Goal: Browse casually

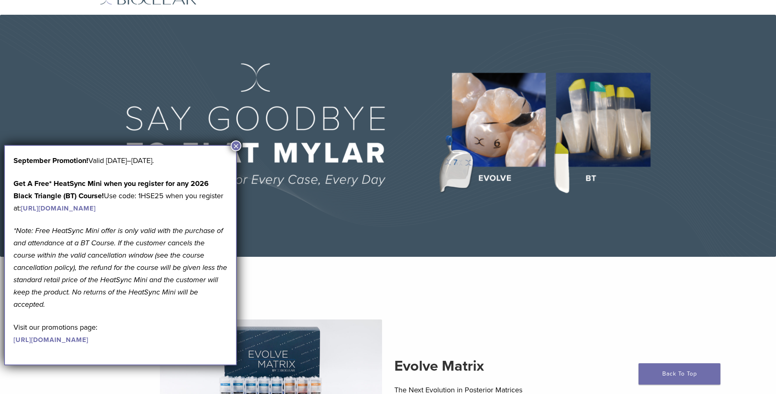
scroll to position [82, 0]
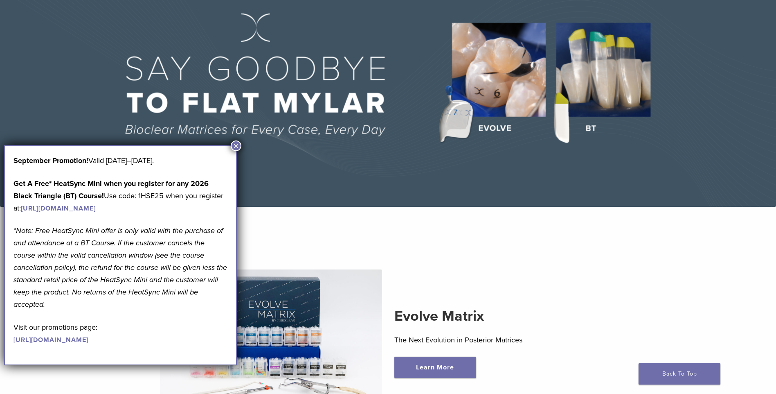
click at [236, 141] on button "×" at bounding box center [236, 145] width 11 height 11
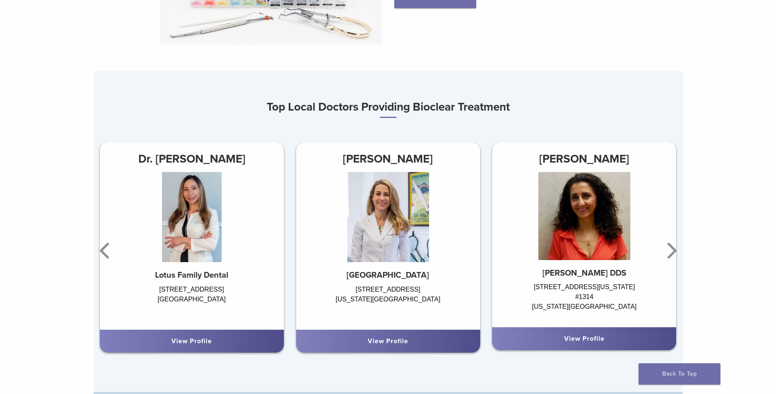
scroll to position [491, 0]
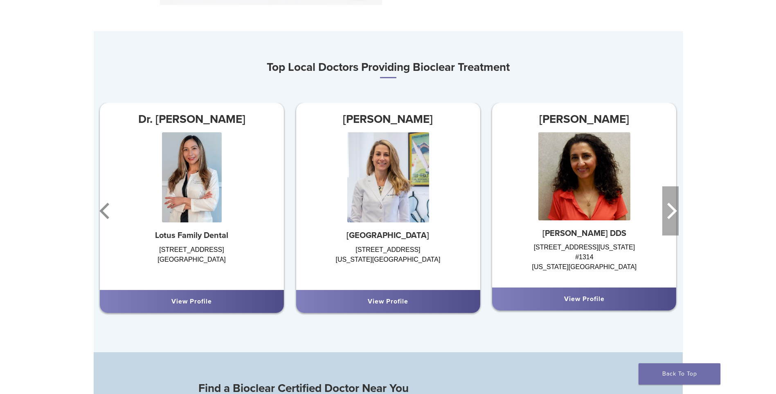
click at [678, 208] on icon "Next" at bounding box center [670, 210] width 16 height 49
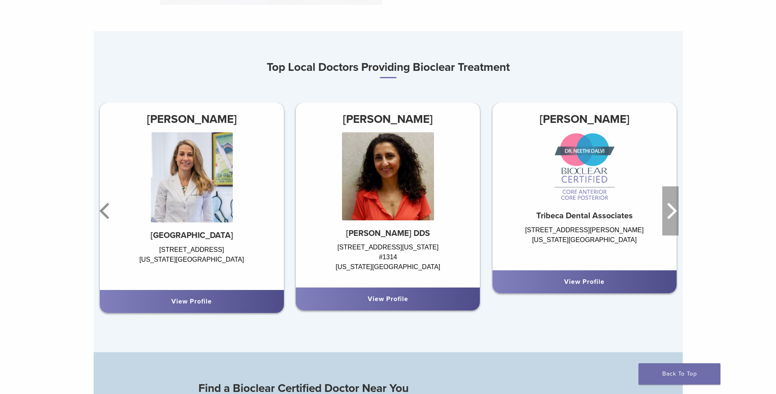
click at [678, 208] on icon "Next" at bounding box center [670, 210] width 16 height 49
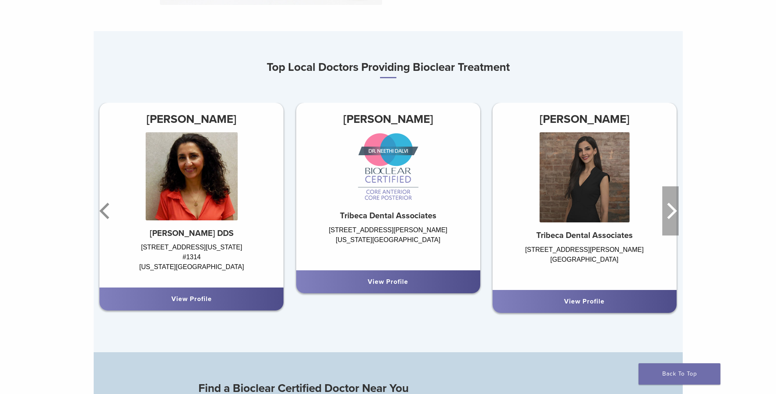
click at [678, 207] on icon "Next" at bounding box center [670, 210] width 16 height 49
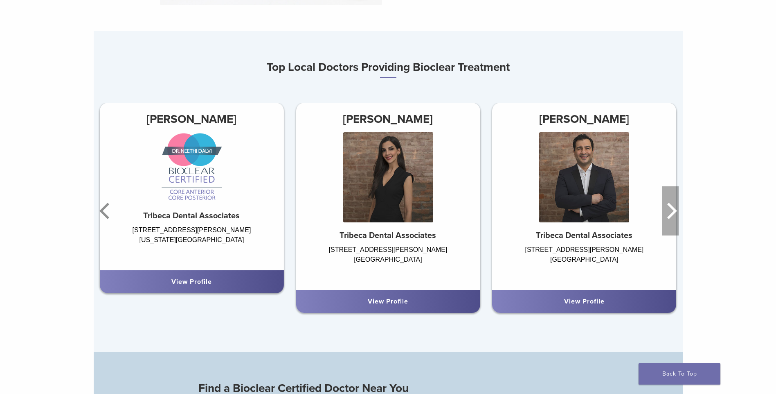
click at [678, 207] on icon "Next" at bounding box center [670, 210] width 16 height 49
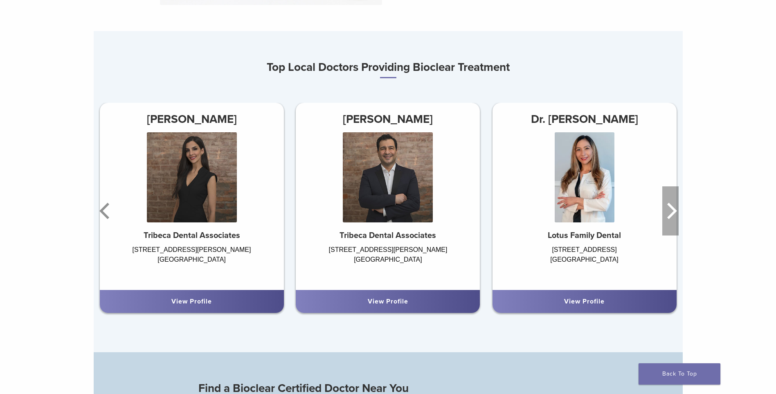
click at [678, 207] on icon "Next" at bounding box center [670, 210] width 16 height 49
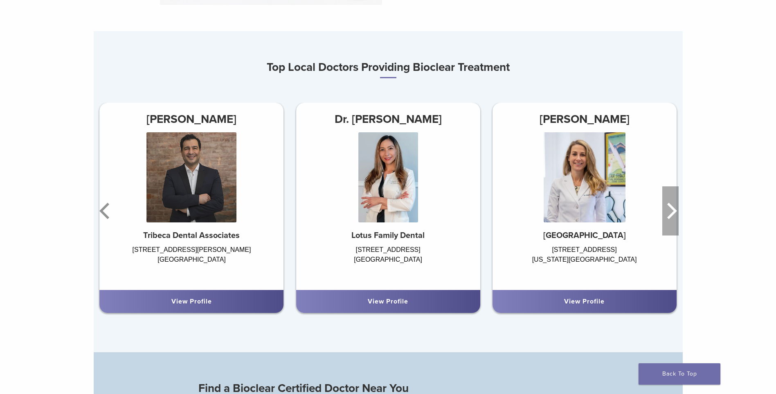
click at [678, 207] on icon "Next" at bounding box center [670, 210] width 16 height 49
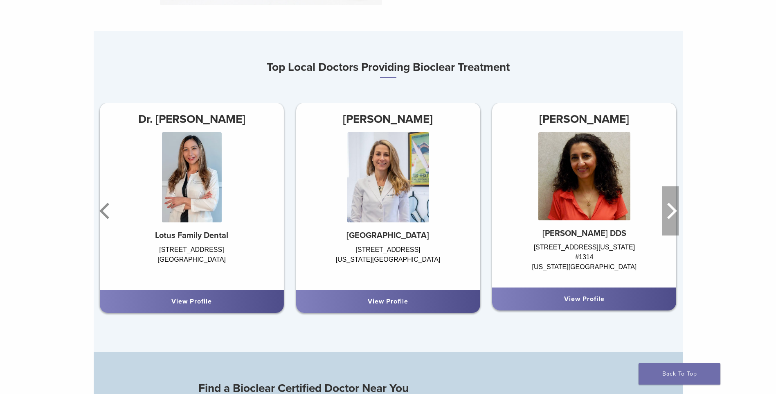
click at [678, 207] on icon "Next" at bounding box center [670, 210] width 16 height 49
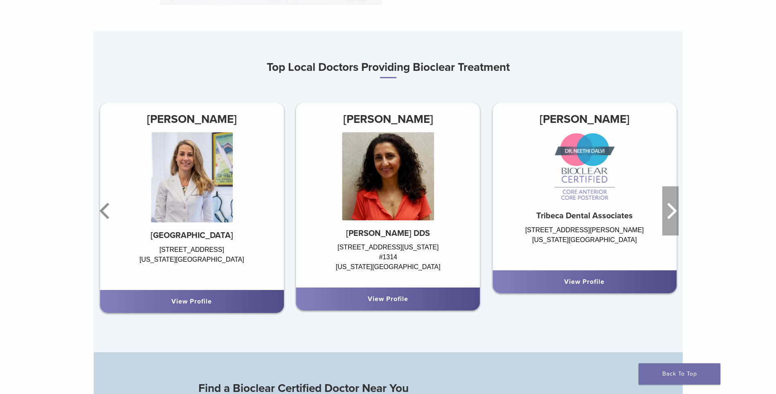
click at [678, 207] on icon "Next" at bounding box center [670, 210] width 16 height 49
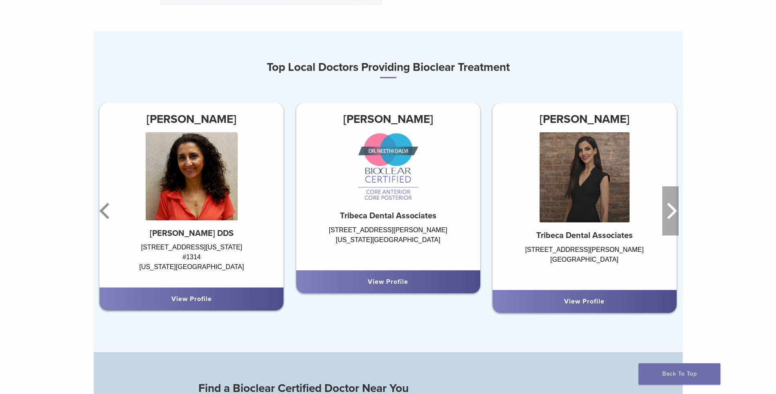
click at [678, 207] on icon "Next" at bounding box center [670, 210] width 16 height 49
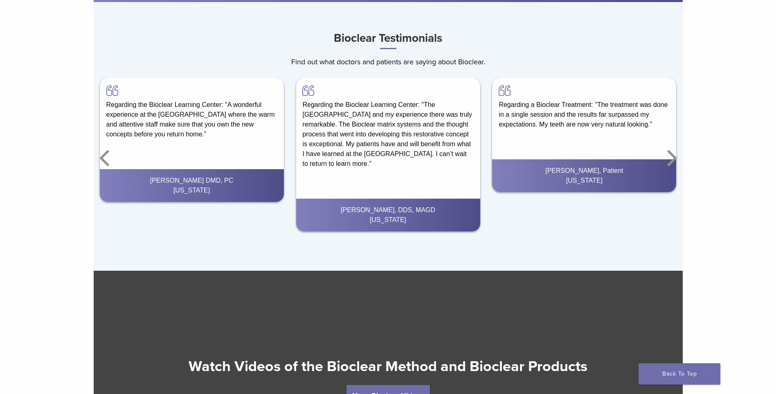
scroll to position [1350, 0]
